Goal: Find specific page/section: Find specific page/section

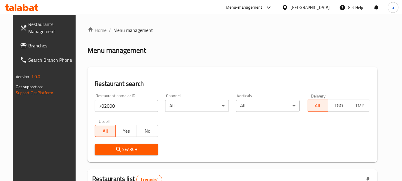
scroll to position [85, 0]
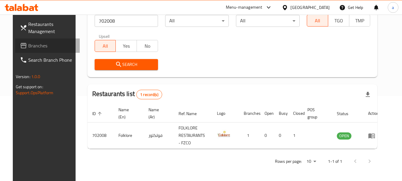
click at [30, 45] on span "Branches" at bounding box center [51, 45] width 47 height 7
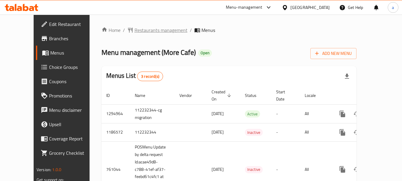
click at [139, 31] on span "Restaurants management" at bounding box center [161, 29] width 53 height 7
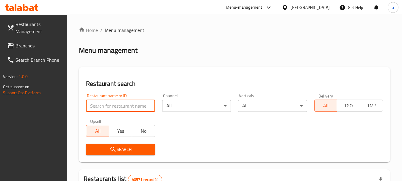
click at [123, 107] on input "search" at bounding box center [120, 106] width 69 height 12
paste input "649067"
type input "649067"
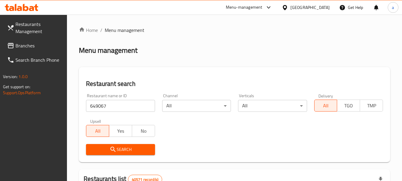
click at [121, 145] on button "Search" at bounding box center [120, 149] width 69 height 11
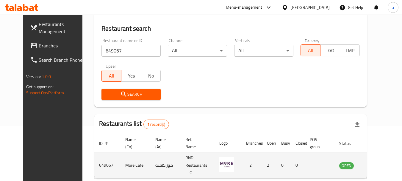
scroll to position [77, 0]
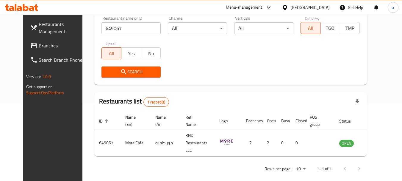
click at [313, 8] on div "[GEOGRAPHIC_DATA]" at bounding box center [309, 7] width 39 height 7
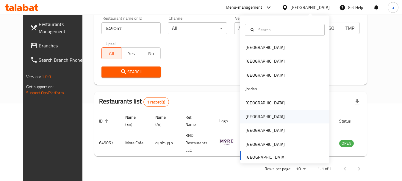
click at [258, 115] on div "[GEOGRAPHIC_DATA]" at bounding box center [284, 117] width 89 height 14
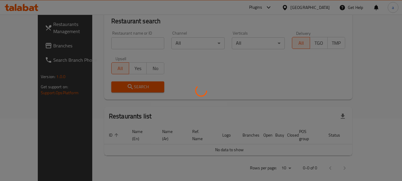
scroll to position [77, 0]
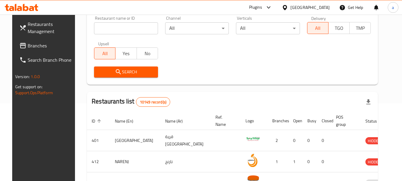
click at [28, 44] on span "Branches" at bounding box center [51, 45] width 47 height 7
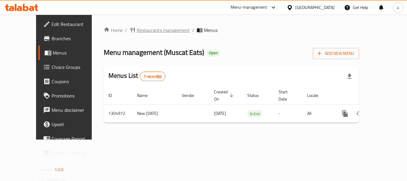
click at [140, 29] on span "Restaurants management" at bounding box center [163, 29] width 53 height 7
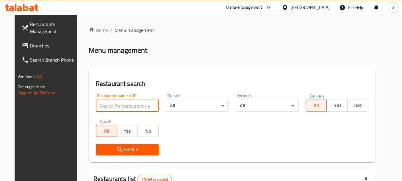
click at [138, 103] on input "search" at bounding box center [127, 106] width 63 height 12
paste input "703505"
type input "703505"
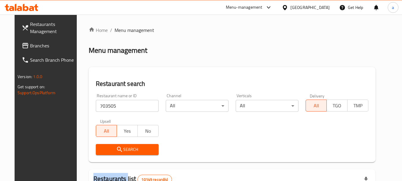
click at [142, 143] on div "Search" at bounding box center [127, 149] width 70 height 18
click at [143, 149] on span "Search" at bounding box center [127, 149] width 53 height 7
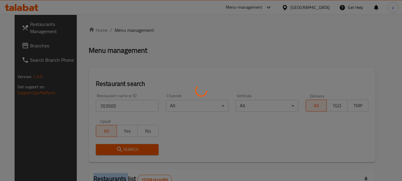
click at [143, 149] on div at bounding box center [201, 90] width 402 height 181
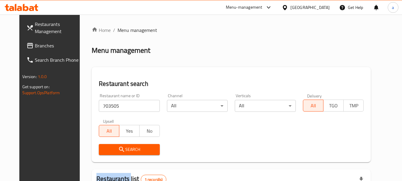
scroll to position [77, 0]
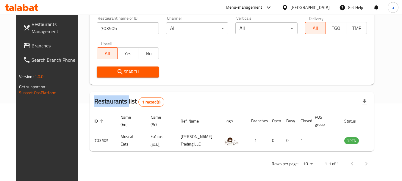
click at [32, 44] on span "Branches" at bounding box center [55, 45] width 47 height 7
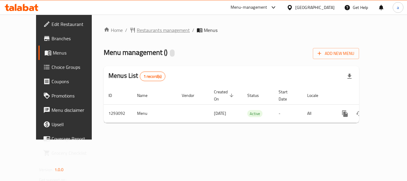
click at [138, 30] on span "Restaurants management" at bounding box center [163, 29] width 53 height 7
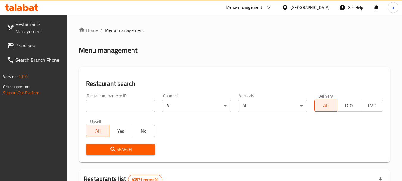
click at [132, 107] on div at bounding box center [201, 90] width 402 height 181
click at [131, 107] on input "search" at bounding box center [120, 106] width 69 height 12
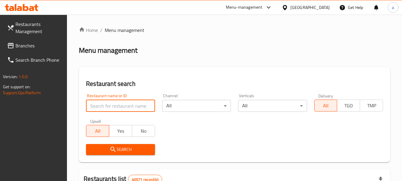
paste input "699375"
type input "699375"
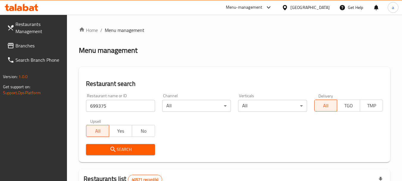
click at [138, 146] on span "Search" at bounding box center [120, 149] width 59 height 7
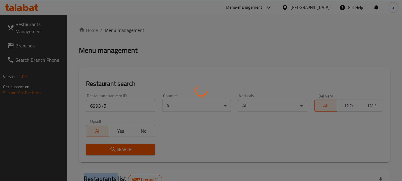
click at [138, 146] on div at bounding box center [201, 90] width 402 height 181
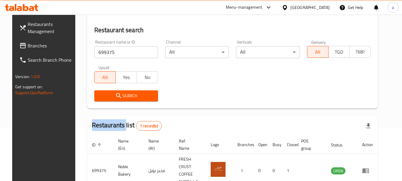
scroll to position [77, 0]
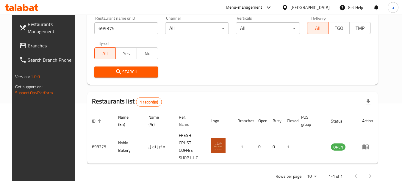
click at [313, 9] on div "[GEOGRAPHIC_DATA]" at bounding box center [309, 7] width 39 height 7
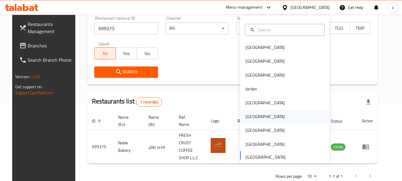
click at [258, 115] on div "[GEOGRAPHIC_DATA]" at bounding box center [284, 117] width 89 height 14
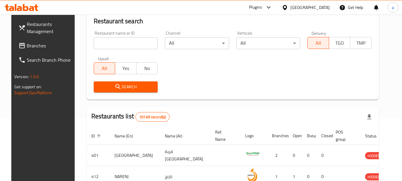
scroll to position [77, 0]
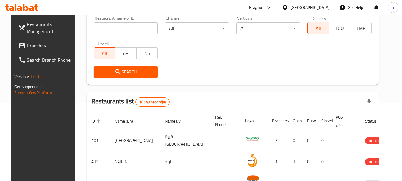
click at [130, 28] on input "search" at bounding box center [126, 28] width 64 height 12
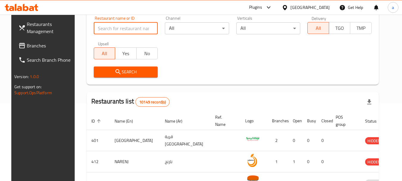
click at [40, 45] on span "Branches" at bounding box center [50, 45] width 47 height 7
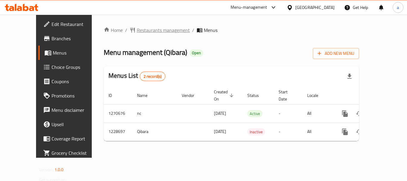
click at [138, 30] on span "Restaurants management" at bounding box center [163, 29] width 53 height 7
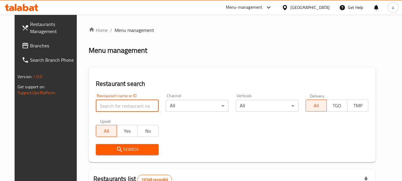
click at [133, 108] on input "search" at bounding box center [127, 106] width 63 height 12
paste input "676521"
type input "676521"
click at [136, 153] on button "Search" at bounding box center [127, 149] width 63 height 11
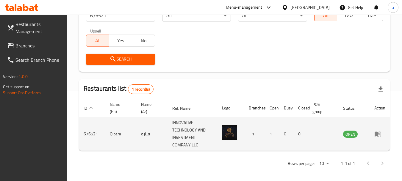
scroll to position [92, 0]
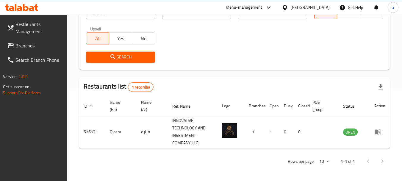
click at [288, 6] on icon at bounding box center [285, 7] width 6 height 6
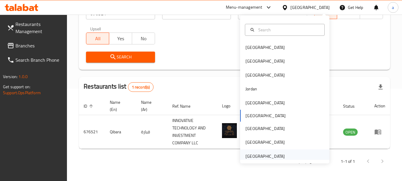
click at [261, 157] on div "[GEOGRAPHIC_DATA]" at bounding box center [265, 156] width 39 height 7
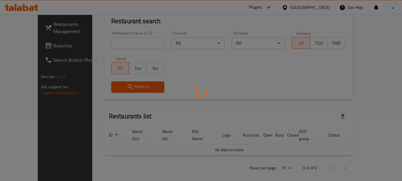
scroll to position [92, 0]
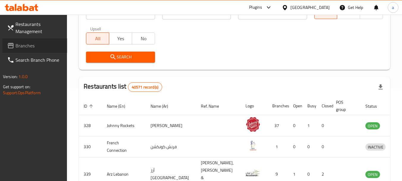
click at [34, 43] on span "Branches" at bounding box center [38, 45] width 47 height 7
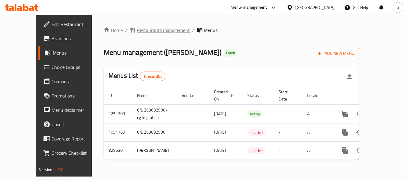
click at [139, 30] on span "Restaurants management" at bounding box center [163, 29] width 53 height 7
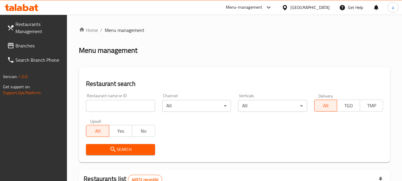
click at [130, 102] on input "search" at bounding box center [120, 106] width 69 height 12
paste input "655585"
type input "655585"
click at [126, 150] on span "Search" at bounding box center [120, 149] width 59 height 7
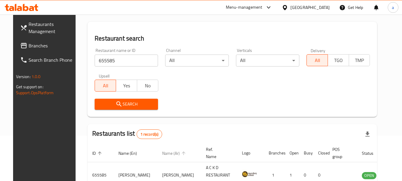
scroll to position [85, 0]
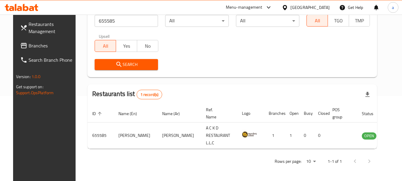
click at [310, 5] on div "[GEOGRAPHIC_DATA]" at bounding box center [309, 7] width 39 height 7
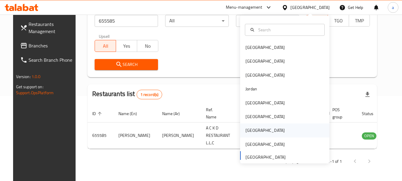
click at [258, 128] on div "[GEOGRAPHIC_DATA]" at bounding box center [284, 130] width 89 height 14
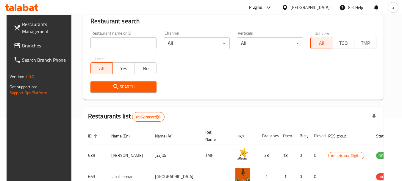
scroll to position [85, 0]
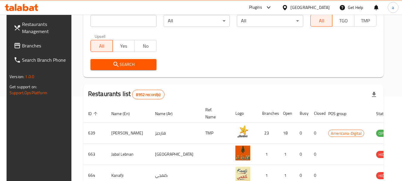
click at [22, 44] on span "Branches" at bounding box center [45, 45] width 47 height 7
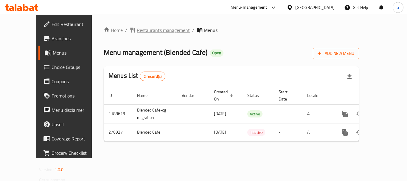
click at [146, 33] on span "Restaurants management" at bounding box center [163, 29] width 53 height 7
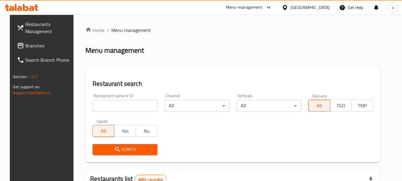
click at [119, 105] on input "search" at bounding box center [125, 106] width 65 height 12
paste input "628052"
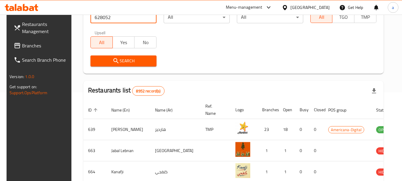
scroll to position [60, 0]
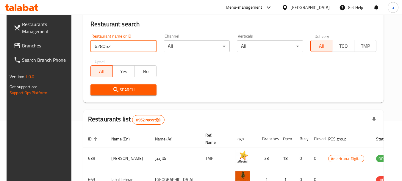
type input "628052"
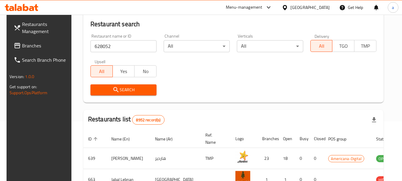
click at [120, 88] on span "Search" at bounding box center [123, 89] width 57 height 7
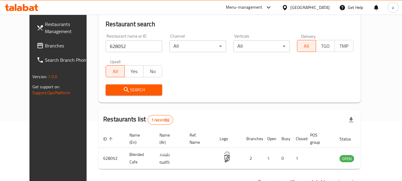
click at [290, 5] on div at bounding box center [286, 7] width 9 height 7
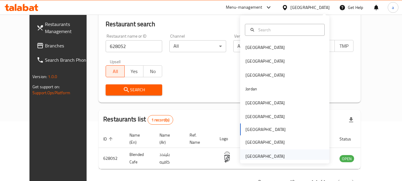
click at [250, 155] on div "[GEOGRAPHIC_DATA]" at bounding box center [265, 156] width 39 height 7
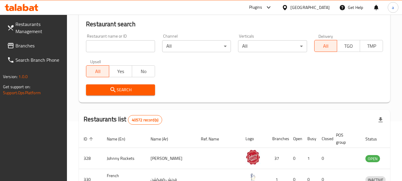
click at [35, 47] on span "Branches" at bounding box center [38, 45] width 47 height 7
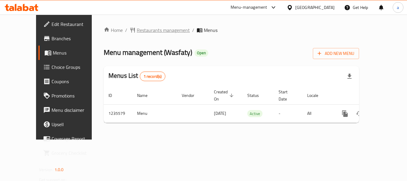
click at [145, 28] on span "Restaurants management" at bounding box center [163, 29] width 53 height 7
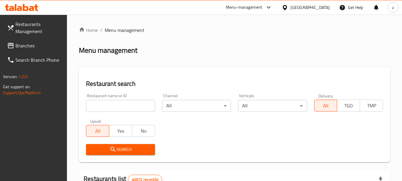
click at [124, 106] on input "search" at bounding box center [120, 106] width 69 height 12
paste input "678776"
type input "678776"
click at [131, 146] on span "Search" at bounding box center [120, 149] width 59 height 7
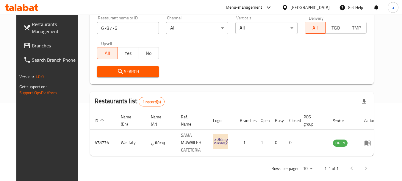
scroll to position [80, 0]
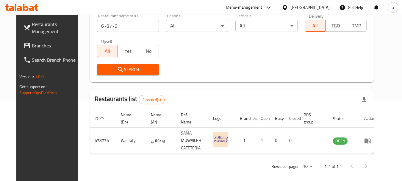
click at [303, 7] on div "[GEOGRAPHIC_DATA]" at bounding box center [309, 7] width 39 height 7
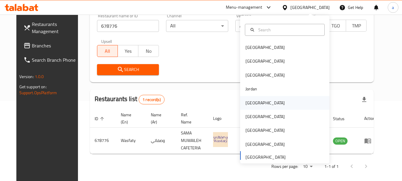
click at [254, 101] on div "[GEOGRAPHIC_DATA]" at bounding box center [265, 103] width 49 height 14
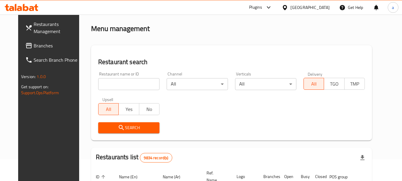
scroll to position [20, 0]
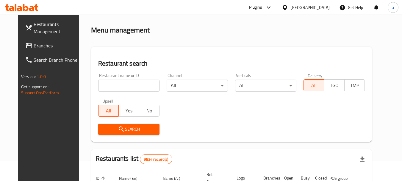
click at [34, 46] on span "Branches" at bounding box center [57, 45] width 47 height 7
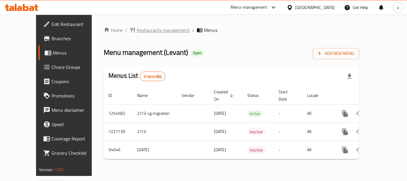
click at [138, 32] on span "Restaurants management" at bounding box center [163, 29] width 53 height 7
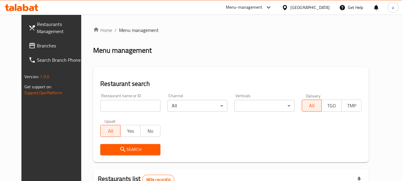
drag, startPoint x: 121, startPoint y: 106, endPoint x: 122, endPoint y: 116, distance: 9.9
click at [121, 106] on input "search" at bounding box center [130, 106] width 60 height 12
paste input "26888"
type input "26888"
click at [125, 148] on span "Search" at bounding box center [130, 149] width 50 height 7
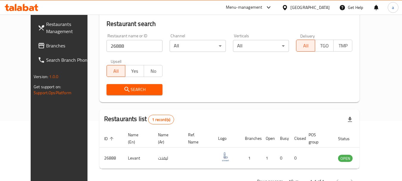
scroll to position [80, 0]
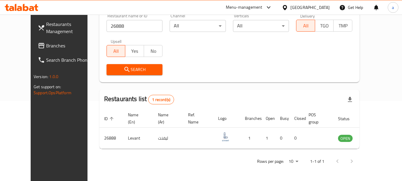
click at [331, 6] on div "[GEOGRAPHIC_DATA]" at bounding box center [305, 7] width 57 height 14
click at [321, 6] on div "[GEOGRAPHIC_DATA]" at bounding box center [309, 7] width 39 height 7
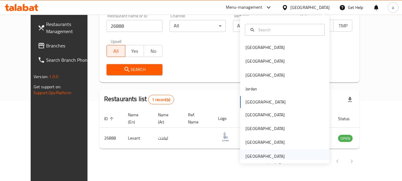
click at [255, 154] on div "[GEOGRAPHIC_DATA]" at bounding box center [265, 156] width 39 height 7
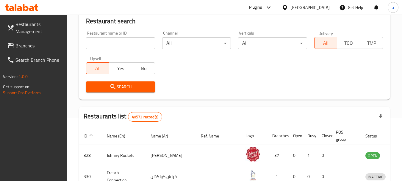
scroll to position [80, 0]
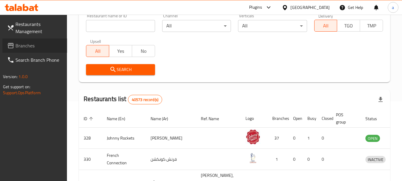
click at [32, 47] on span "Branches" at bounding box center [38, 45] width 47 height 7
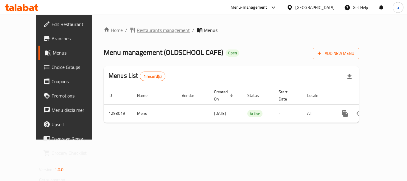
click at [143, 33] on span "Restaurants management" at bounding box center [163, 29] width 53 height 7
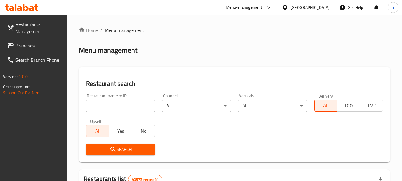
click at [124, 110] on input "search" at bounding box center [120, 106] width 69 height 12
paste input "699283"
type input "699283"
click at [128, 146] on span "Search" at bounding box center [120, 149] width 59 height 7
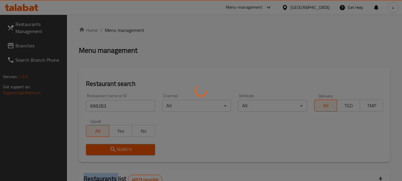
click at [128, 146] on div at bounding box center [201, 90] width 402 height 181
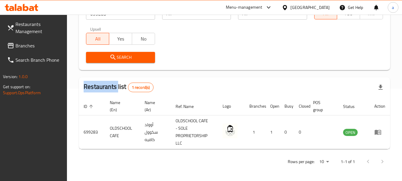
scroll to position [92, 0]
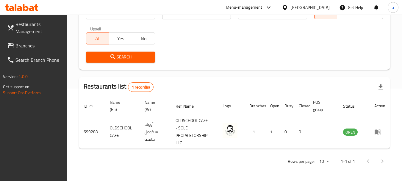
click at [315, 4] on div "[GEOGRAPHIC_DATA]" at bounding box center [309, 7] width 39 height 7
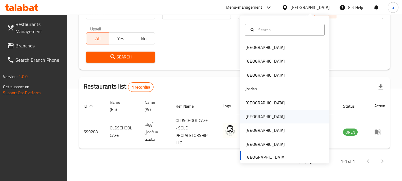
click at [251, 118] on div "[GEOGRAPHIC_DATA]" at bounding box center [265, 116] width 39 height 7
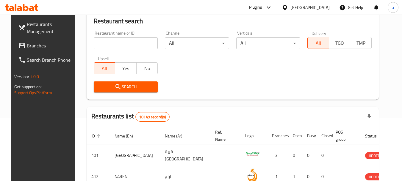
scroll to position [92, 0]
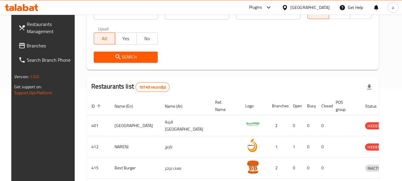
click at [38, 45] on span "Branches" at bounding box center [50, 45] width 47 height 7
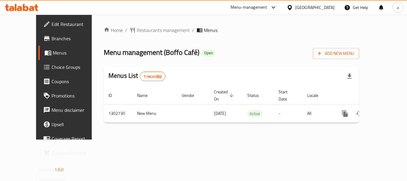
click at [137, 35] on div "Home / Restaurants management / Menus Menu management ( Boffo Café ) Open Add N…" at bounding box center [231, 76] width 255 height 101
click at [138, 32] on span "Restaurants management" at bounding box center [163, 29] width 53 height 7
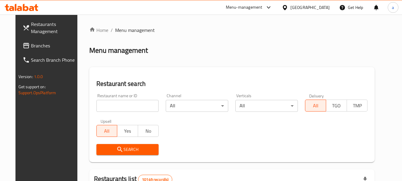
click at [126, 106] on input "search" at bounding box center [127, 106] width 63 height 12
paste input "702540"
type input "702540"
click at [129, 147] on span "Search" at bounding box center [127, 149] width 53 height 7
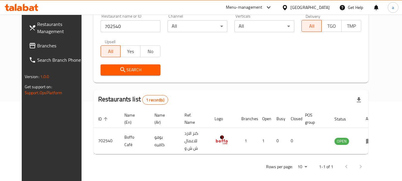
scroll to position [80, 0]
click at [320, 6] on div "[GEOGRAPHIC_DATA]" at bounding box center [309, 7] width 39 height 7
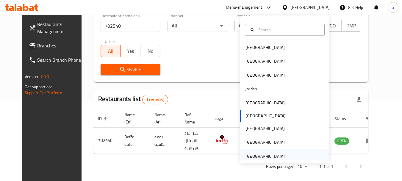
click at [261, 151] on div "[GEOGRAPHIC_DATA]" at bounding box center [265, 156] width 49 height 14
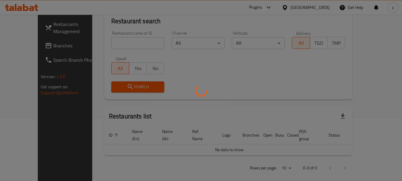
scroll to position [80, 0]
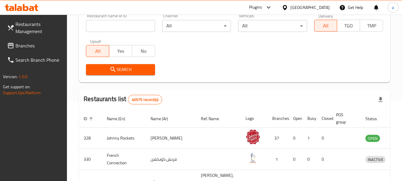
click at [26, 48] on span "Branches" at bounding box center [38, 45] width 47 height 7
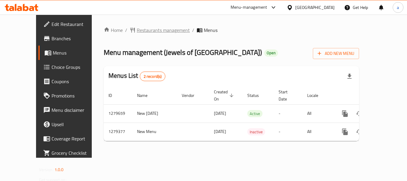
click at [137, 30] on span "Restaurants management" at bounding box center [163, 29] width 53 height 7
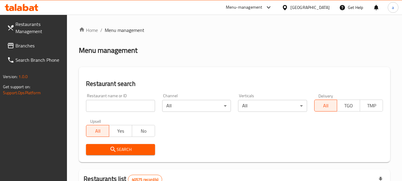
click at [122, 108] on input "search" at bounding box center [120, 106] width 69 height 12
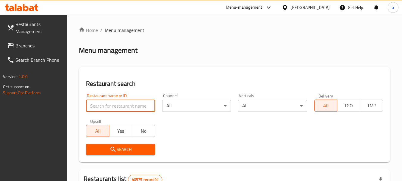
paste input "693150"
type input "693150"
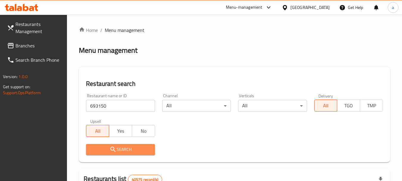
click at [110, 148] on icon "submit" at bounding box center [113, 149] width 7 height 7
click at [110, 148] on div at bounding box center [201, 90] width 402 height 181
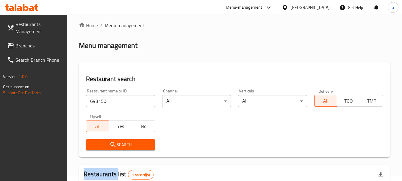
scroll to position [85, 0]
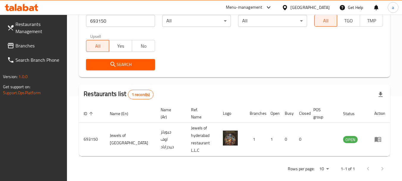
click at [303, 9] on div "[GEOGRAPHIC_DATA]" at bounding box center [309, 7] width 39 height 7
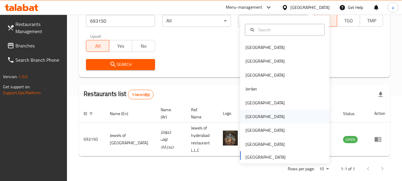
click at [256, 117] on div "[GEOGRAPHIC_DATA]" at bounding box center [265, 117] width 49 height 14
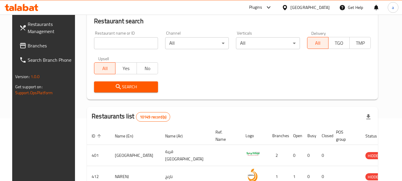
scroll to position [85, 0]
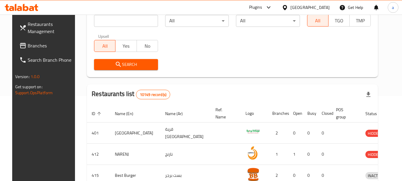
click at [34, 42] on span "Branches" at bounding box center [51, 45] width 47 height 7
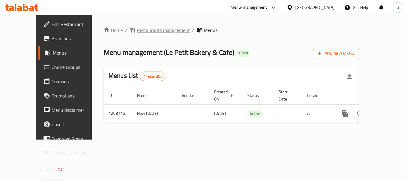
click at [146, 31] on span "Restaurants management" at bounding box center [163, 29] width 53 height 7
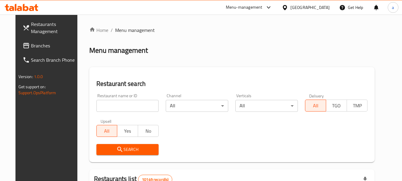
click at [111, 105] on input "search" at bounding box center [127, 106] width 63 height 12
paste input "688276"
type input "688276"
click at [123, 149] on span "Search" at bounding box center [127, 149] width 53 height 7
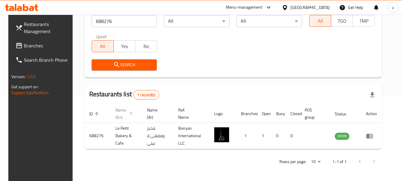
scroll to position [85, 0]
click at [324, 10] on div "[GEOGRAPHIC_DATA]" at bounding box center [309, 7] width 39 height 7
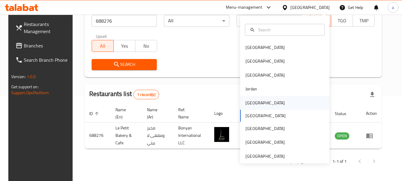
click at [255, 105] on div "[GEOGRAPHIC_DATA]" at bounding box center [265, 103] width 49 height 14
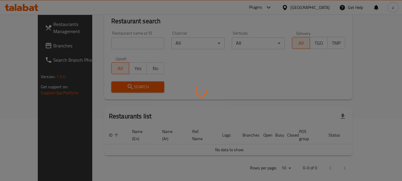
scroll to position [85, 0]
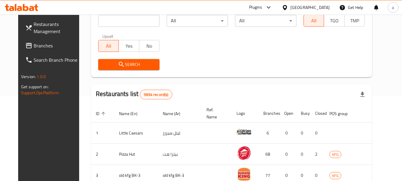
click at [40, 45] on span "Branches" at bounding box center [57, 45] width 47 height 7
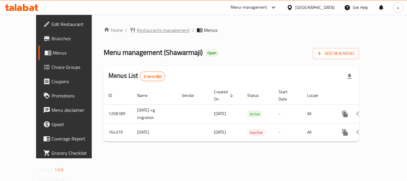
click at [139, 30] on span "Restaurants management" at bounding box center [163, 29] width 53 height 7
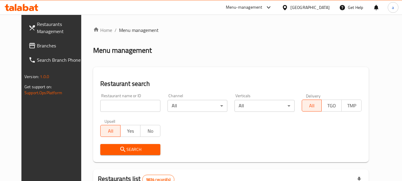
click at [125, 104] on input "search" at bounding box center [130, 106] width 60 height 12
paste input "616091"
type input "616091"
click at [120, 150] on icon "submit" at bounding box center [122, 148] width 5 height 5
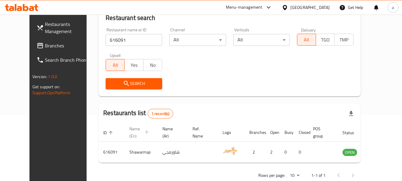
scroll to position [70, 0]
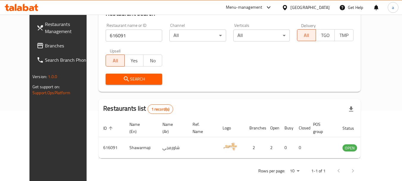
click at [290, 7] on div at bounding box center [286, 7] width 9 height 7
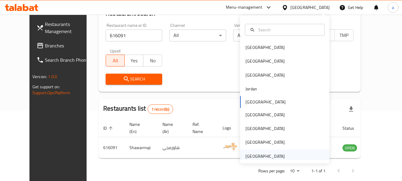
click at [250, 157] on div "[GEOGRAPHIC_DATA]" at bounding box center [265, 156] width 39 height 7
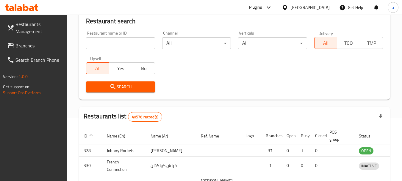
scroll to position [70, 0]
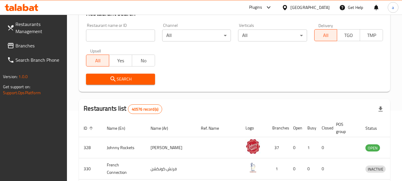
click at [30, 48] on span "Branches" at bounding box center [38, 45] width 47 height 7
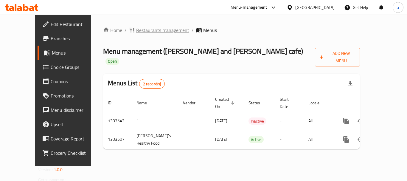
click at [136, 30] on span "Restaurants management" at bounding box center [162, 29] width 53 height 7
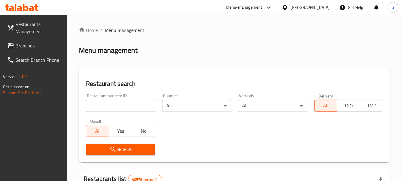
click at [115, 104] on input "search" at bounding box center [120, 106] width 69 height 12
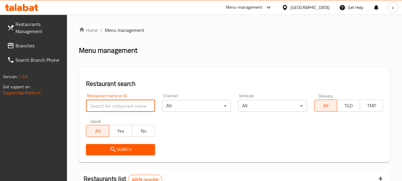
paste input "702421"
type input "702421"
click at [103, 149] on span "Search" at bounding box center [120, 149] width 59 height 7
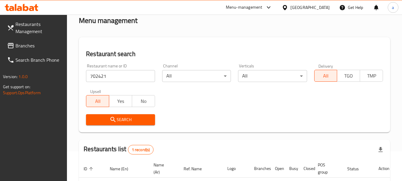
scroll to position [80, 0]
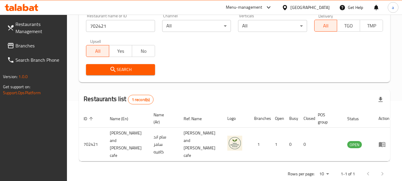
click at [39, 46] on span "Branches" at bounding box center [38, 45] width 47 height 7
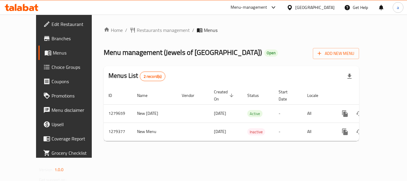
click at [149, 32] on span "Restaurants management" at bounding box center [163, 29] width 53 height 7
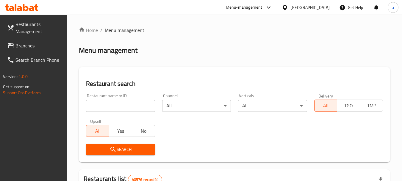
click at [116, 102] on input "search" at bounding box center [120, 106] width 69 height 12
paste input "693150"
type input "693150"
click at [117, 147] on span "Search" at bounding box center [120, 149] width 59 height 7
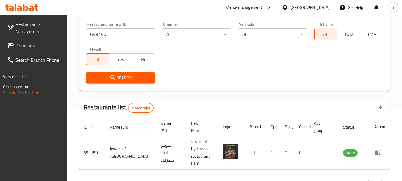
scroll to position [85, 0]
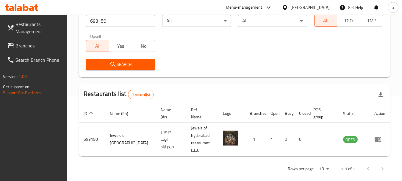
click at [34, 47] on span "Branches" at bounding box center [38, 45] width 47 height 7
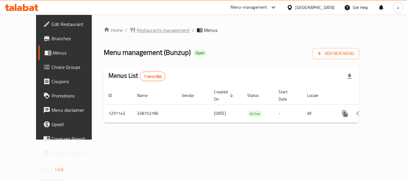
click at [142, 32] on span "Restaurants management" at bounding box center [163, 29] width 53 height 7
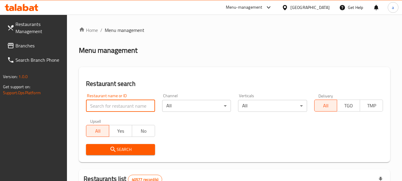
click at [125, 100] on input "search" at bounding box center [120, 106] width 69 height 12
paste input "700378"
type input "700378"
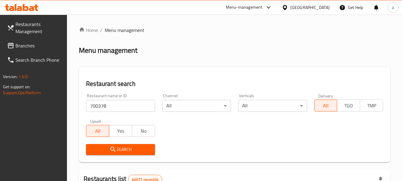
click at [115, 149] on icon "submit" at bounding box center [113, 149] width 7 height 7
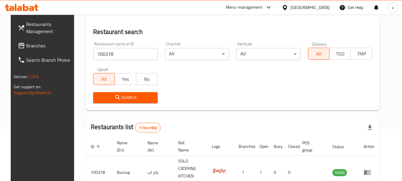
scroll to position [77, 0]
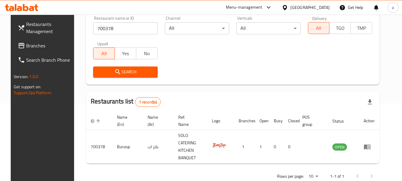
click at [293, 7] on div "[GEOGRAPHIC_DATA]" at bounding box center [309, 7] width 39 height 7
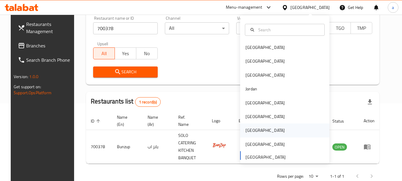
click at [265, 131] on div "[GEOGRAPHIC_DATA]" at bounding box center [284, 130] width 89 height 14
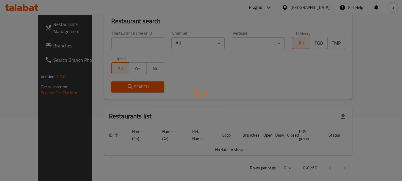
scroll to position [77, 0]
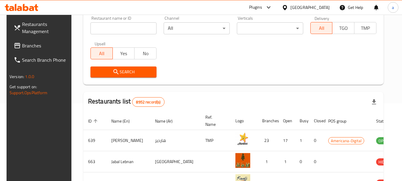
click at [22, 46] on span "Branches" at bounding box center [45, 45] width 47 height 7
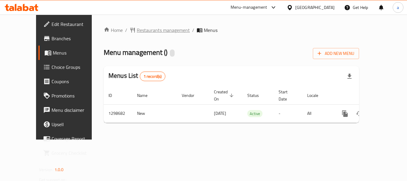
click at [138, 32] on span "Restaurants management" at bounding box center [163, 29] width 53 height 7
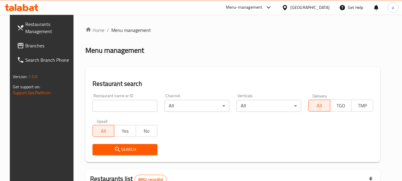
click at [135, 105] on input "search" at bounding box center [125, 106] width 65 height 12
paste input "701056"
type input "701056"
click at [148, 150] on span "Search" at bounding box center [124, 149] width 55 height 7
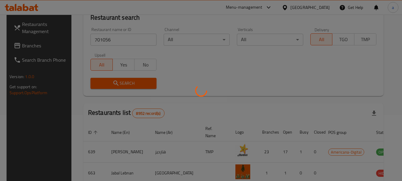
scroll to position [80, 0]
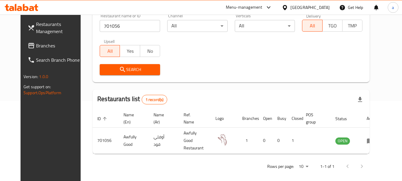
click at [323, 7] on div "[GEOGRAPHIC_DATA]" at bounding box center [309, 7] width 39 height 7
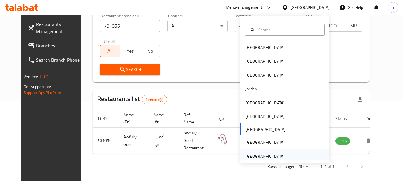
click at [269, 155] on div "[GEOGRAPHIC_DATA]" at bounding box center [265, 156] width 39 height 7
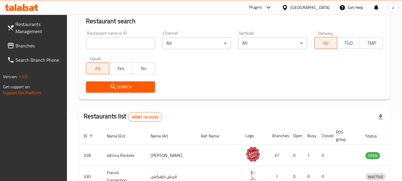
scroll to position [80, 0]
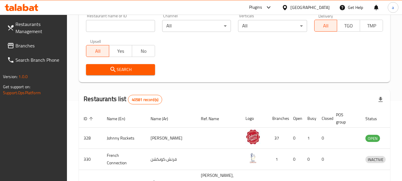
click at [40, 45] on span "Branches" at bounding box center [38, 45] width 47 height 7
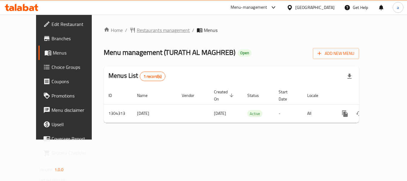
click at [144, 28] on span "Restaurants management" at bounding box center [163, 29] width 53 height 7
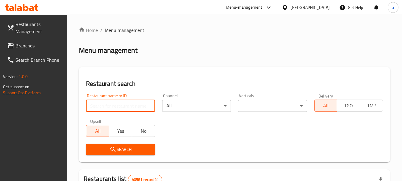
drag, startPoint x: 124, startPoint y: 107, endPoint x: 124, endPoint y: 112, distance: 4.5
click at [124, 107] on input "search" at bounding box center [120, 106] width 69 height 12
paste input "703162"
type input "703162"
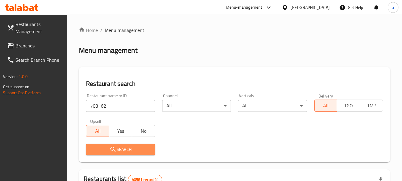
click at [129, 149] on span "Search" at bounding box center [120, 149] width 59 height 7
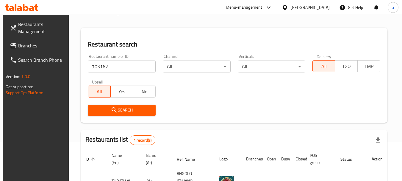
scroll to position [77, 0]
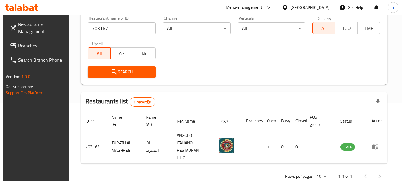
click at [299, 6] on div "[GEOGRAPHIC_DATA]" at bounding box center [309, 7] width 39 height 7
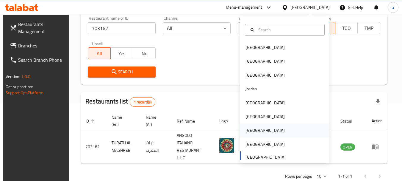
click at [256, 127] on div "[GEOGRAPHIC_DATA]" at bounding box center [284, 130] width 89 height 14
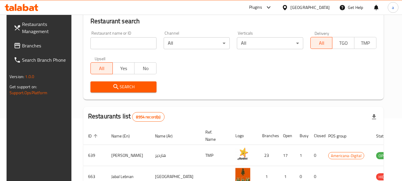
scroll to position [77, 0]
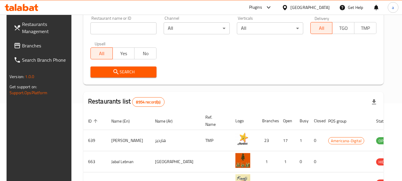
click at [35, 39] on link "Branches" at bounding box center [41, 45] width 65 height 14
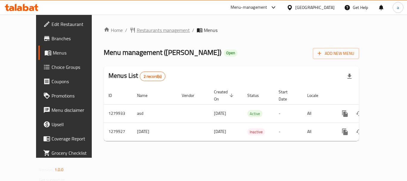
click at [144, 33] on span "Restaurants management" at bounding box center [163, 29] width 53 height 7
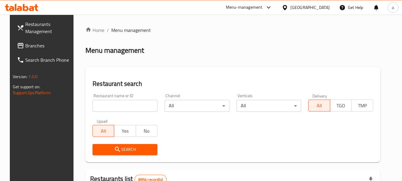
click at [324, 10] on div "[GEOGRAPHIC_DATA]" at bounding box center [309, 7] width 39 height 7
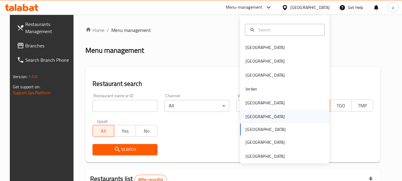
click at [268, 115] on div "[GEOGRAPHIC_DATA]" at bounding box center [284, 117] width 89 height 14
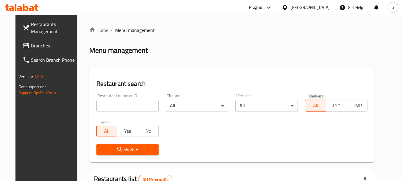
click at [28, 39] on link "Branches" at bounding box center [50, 45] width 65 height 14
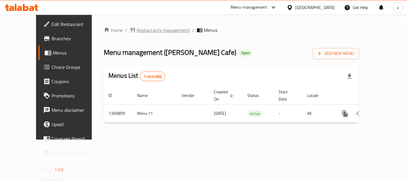
click at [137, 28] on span "Restaurants management" at bounding box center [163, 29] width 53 height 7
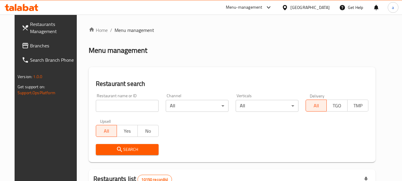
click at [126, 108] on input "search" at bounding box center [127, 106] width 63 height 12
paste input "701556"
type input "701556"
click at [130, 149] on span "Search" at bounding box center [127, 149] width 53 height 7
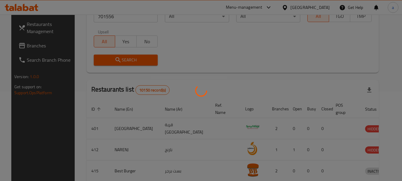
scroll to position [85, 0]
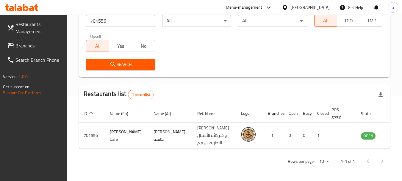
click at [288, 7] on icon at bounding box center [285, 7] width 6 height 6
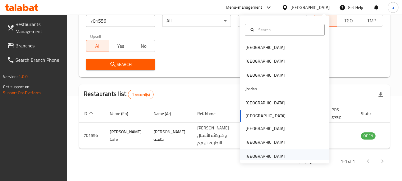
click at [265, 154] on div "[GEOGRAPHIC_DATA]" at bounding box center [265, 156] width 39 height 7
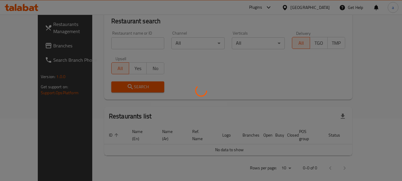
scroll to position [85, 0]
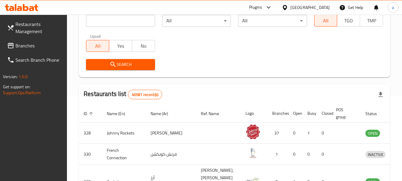
click at [30, 43] on span "Branches" at bounding box center [38, 45] width 47 height 7
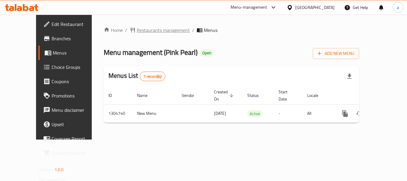
click at [141, 29] on span "Restaurants management" at bounding box center [163, 29] width 53 height 7
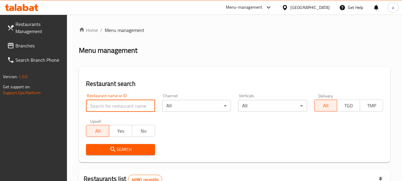
click at [135, 109] on input "search" at bounding box center [120, 106] width 69 height 12
paste input "703393"
type input "703393"
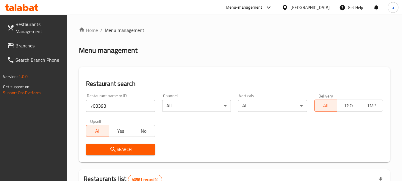
click at [122, 148] on span "Search" at bounding box center [120, 149] width 59 height 7
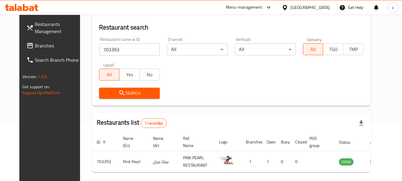
scroll to position [77, 0]
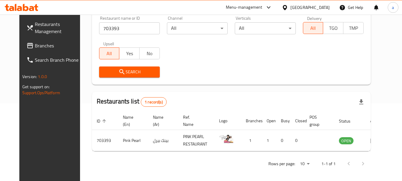
click at [301, 4] on div "[GEOGRAPHIC_DATA]" at bounding box center [309, 7] width 39 height 7
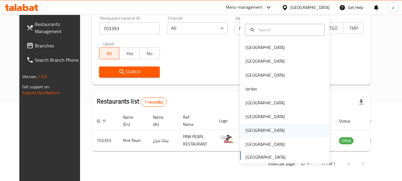
click at [265, 132] on div "[GEOGRAPHIC_DATA]" at bounding box center [284, 130] width 89 height 14
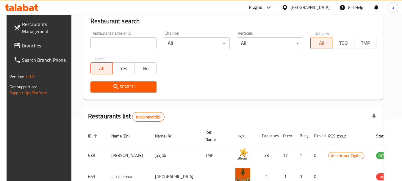
scroll to position [77, 0]
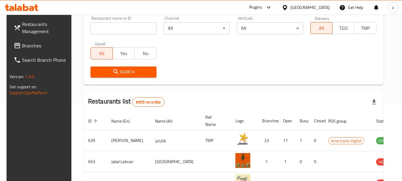
click at [26, 46] on span "Branches" at bounding box center [45, 45] width 47 height 7
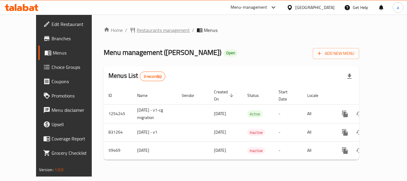
click at [147, 34] on span "Restaurants management" at bounding box center [163, 29] width 53 height 7
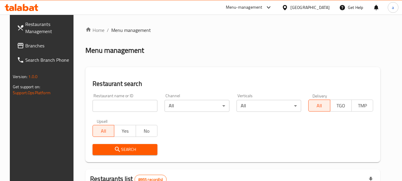
click at [133, 108] on input "search" at bounding box center [125, 106] width 65 height 12
paste input "28826"
type input "28826"
click at [138, 151] on span "Search" at bounding box center [124, 149] width 55 height 7
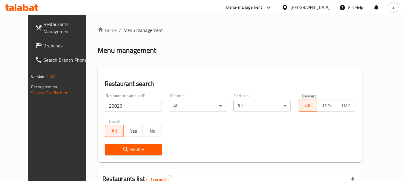
scroll to position [80, 0]
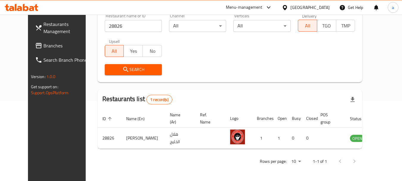
click at [320, 6] on div "[GEOGRAPHIC_DATA]" at bounding box center [309, 7] width 39 height 7
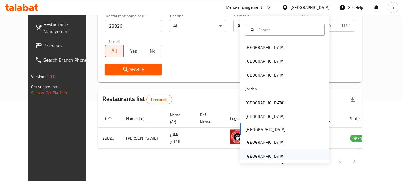
click at [265, 154] on div "[GEOGRAPHIC_DATA]" at bounding box center [265, 156] width 39 height 7
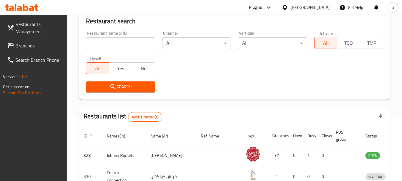
scroll to position [80, 0]
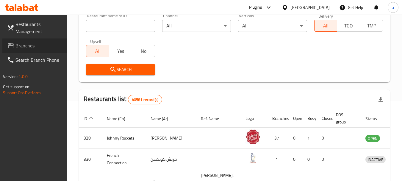
click at [32, 45] on span "Branches" at bounding box center [38, 45] width 47 height 7
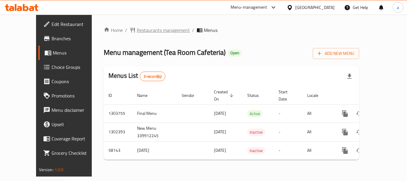
click at [149, 30] on span "Restaurants management" at bounding box center [163, 29] width 53 height 7
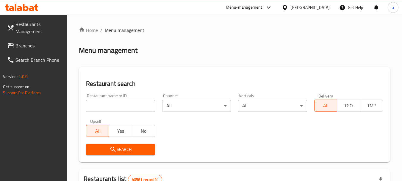
click at [126, 106] on input "search" at bounding box center [120, 106] width 69 height 12
paste input "28404"
type input "28404"
click at [118, 149] on span "Search" at bounding box center [120, 149] width 59 height 7
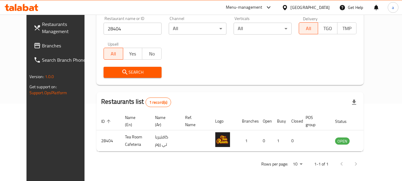
scroll to position [80, 0]
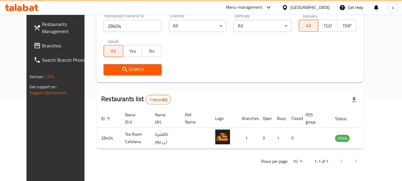
click at [42, 47] on span "Branches" at bounding box center [65, 45] width 47 height 7
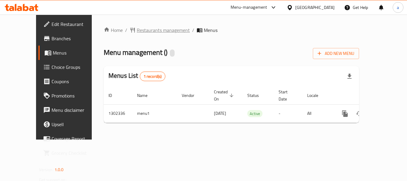
click at [137, 31] on span "Restaurants management" at bounding box center [163, 29] width 53 height 7
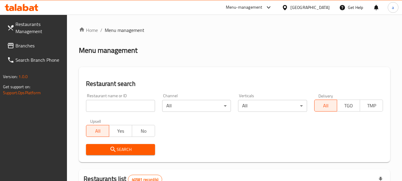
click at [127, 106] on input "search" at bounding box center [120, 106] width 69 height 12
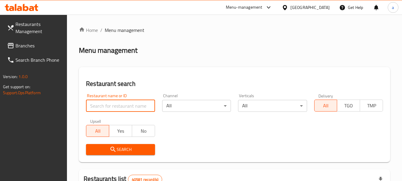
paste input "702335"
type input "702335"
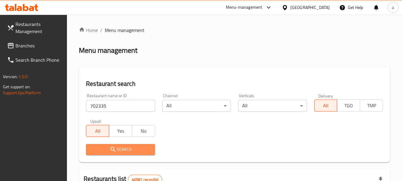
click at [136, 146] on span "Search" at bounding box center [120, 149] width 59 height 7
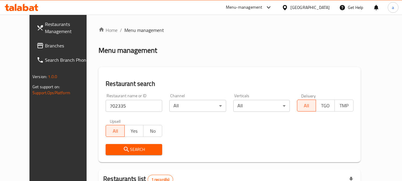
scroll to position [80, 0]
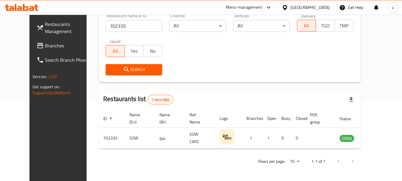
click at [301, 7] on div "[GEOGRAPHIC_DATA]" at bounding box center [309, 7] width 39 height 7
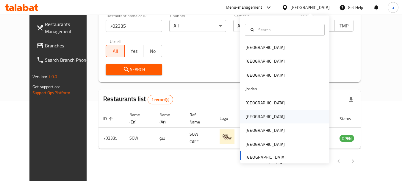
click at [258, 114] on div "[GEOGRAPHIC_DATA]" at bounding box center [284, 117] width 89 height 14
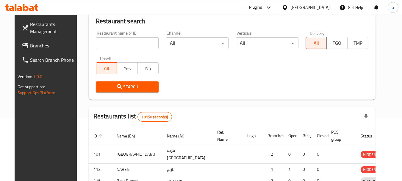
scroll to position [80, 0]
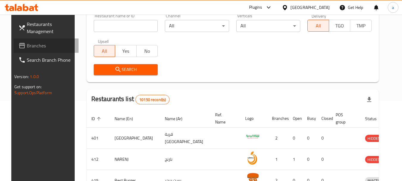
click at [27, 44] on span "Branches" at bounding box center [50, 45] width 47 height 7
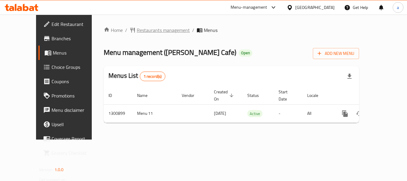
click at [146, 30] on span "Restaurants management" at bounding box center [163, 29] width 53 height 7
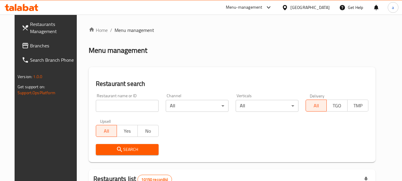
click at [124, 111] on input "search" at bounding box center [127, 106] width 63 height 12
paste input "701556"
type input "701556"
click at [126, 153] on span "Search" at bounding box center [127, 149] width 53 height 7
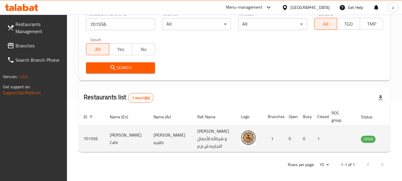
scroll to position [85, 0]
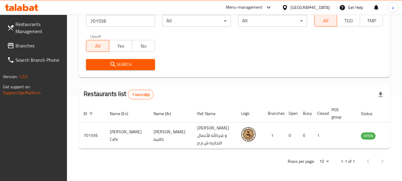
click at [288, 7] on icon at bounding box center [285, 7] width 6 height 6
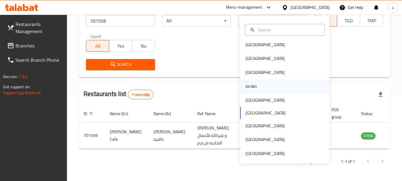
scroll to position [3, 0]
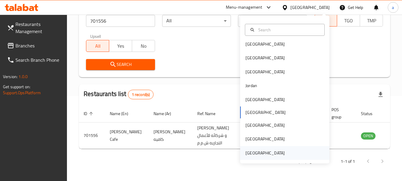
click at [255, 151] on div "[GEOGRAPHIC_DATA]" at bounding box center [265, 152] width 39 height 7
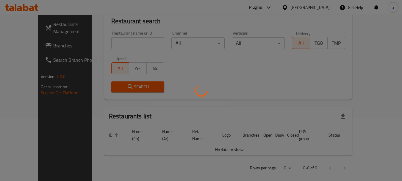
scroll to position [85, 0]
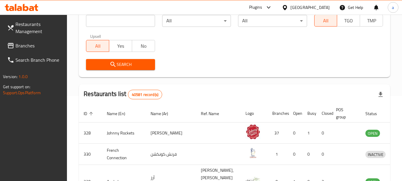
click at [17, 44] on span "Branches" at bounding box center [38, 45] width 47 height 7
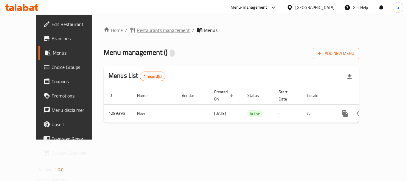
click at [137, 31] on span "Restaurants management" at bounding box center [163, 29] width 53 height 7
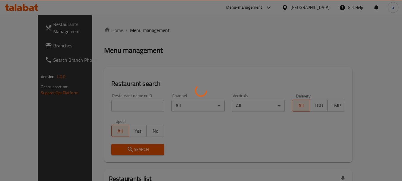
click at [134, 108] on div at bounding box center [201, 90] width 402 height 181
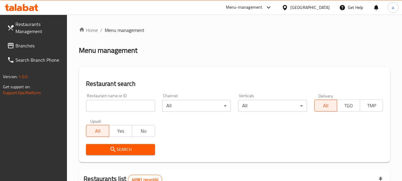
click at [135, 103] on input "search" at bounding box center [120, 106] width 69 height 12
paste input "697661"
type input "697661"
click at [132, 141] on div "Search" at bounding box center [120, 149] width 76 height 18
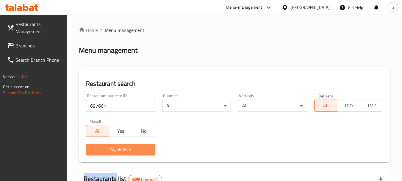
click at [125, 151] on span "Search" at bounding box center [120, 149] width 59 height 7
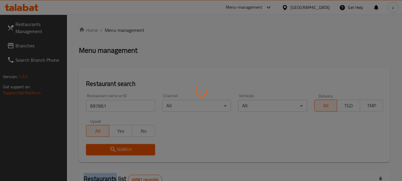
click at [125, 151] on div at bounding box center [201, 90] width 402 height 181
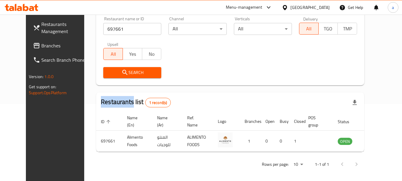
scroll to position [80, 0]
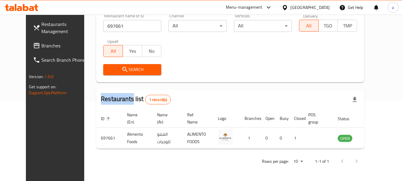
click at [45, 45] on span "Branches" at bounding box center [64, 45] width 47 height 7
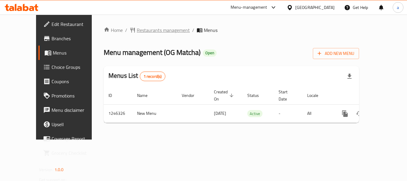
click at [144, 28] on span "Restaurants management" at bounding box center [163, 29] width 53 height 7
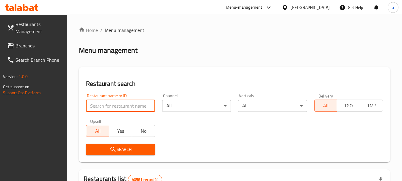
click at [129, 107] on input "search" at bounding box center [120, 106] width 69 height 12
paste input "682979"
type input "682979"
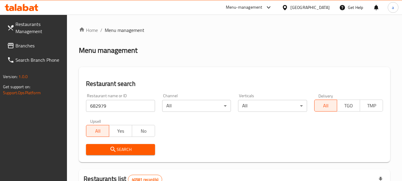
click at [138, 148] on span "Search" at bounding box center [120, 149] width 59 height 7
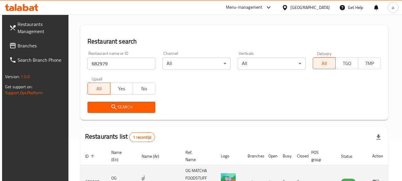
scroll to position [85, 0]
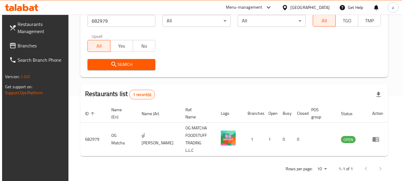
click at [26, 46] on span "Branches" at bounding box center [41, 45] width 47 height 7
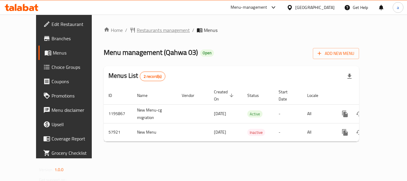
click at [147, 29] on span "Restaurants management" at bounding box center [163, 29] width 53 height 7
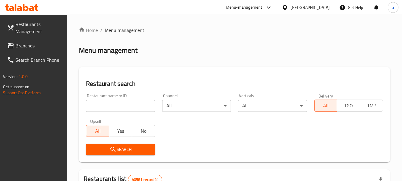
click at [128, 106] on input "search" at bounding box center [120, 106] width 69 height 12
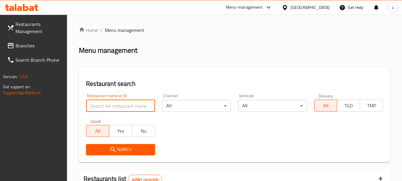
paste input "28222"
type input "28222"
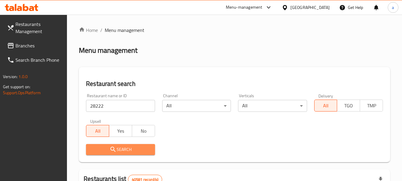
click at [115, 148] on icon "submit" at bounding box center [113, 149] width 7 height 7
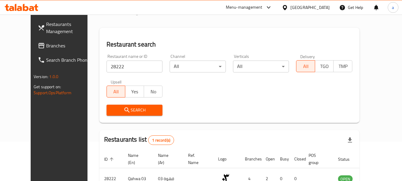
scroll to position [80, 0]
